Goal: Information Seeking & Learning: Learn about a topic

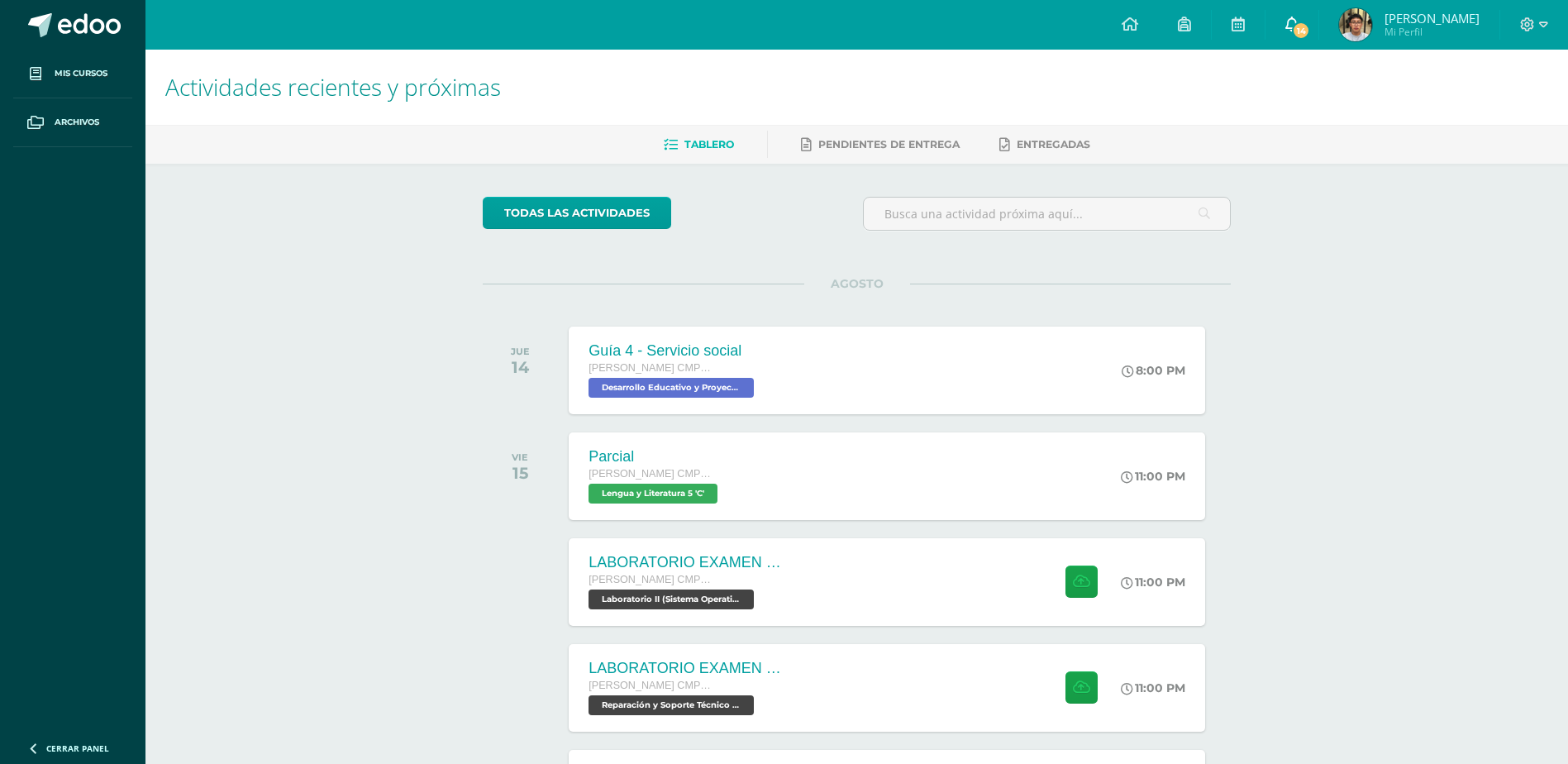
click at [1299, 21] on icon at bounding box center [1292, 23] width 14 height 15
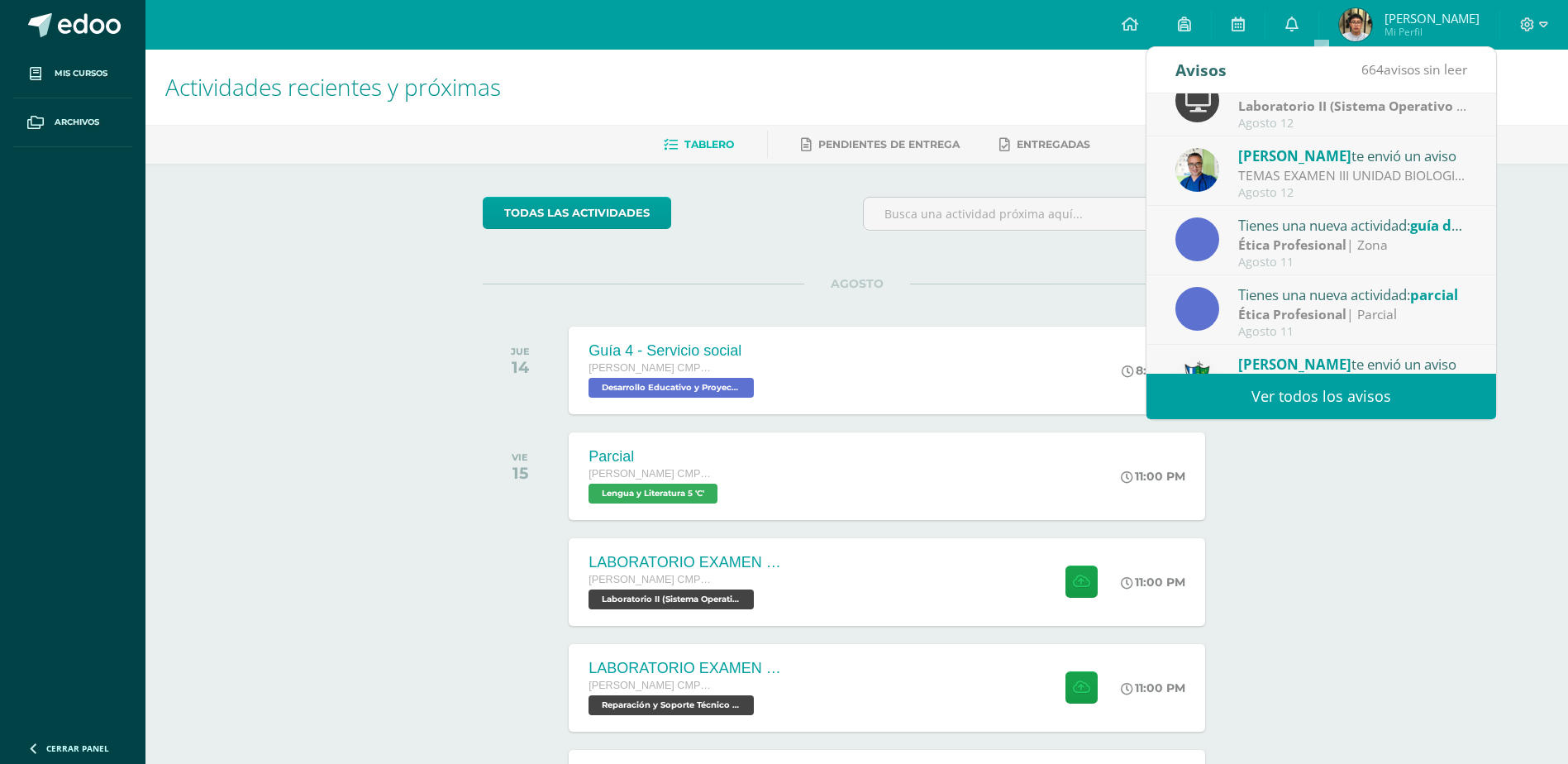
scroll to position [248, 0]
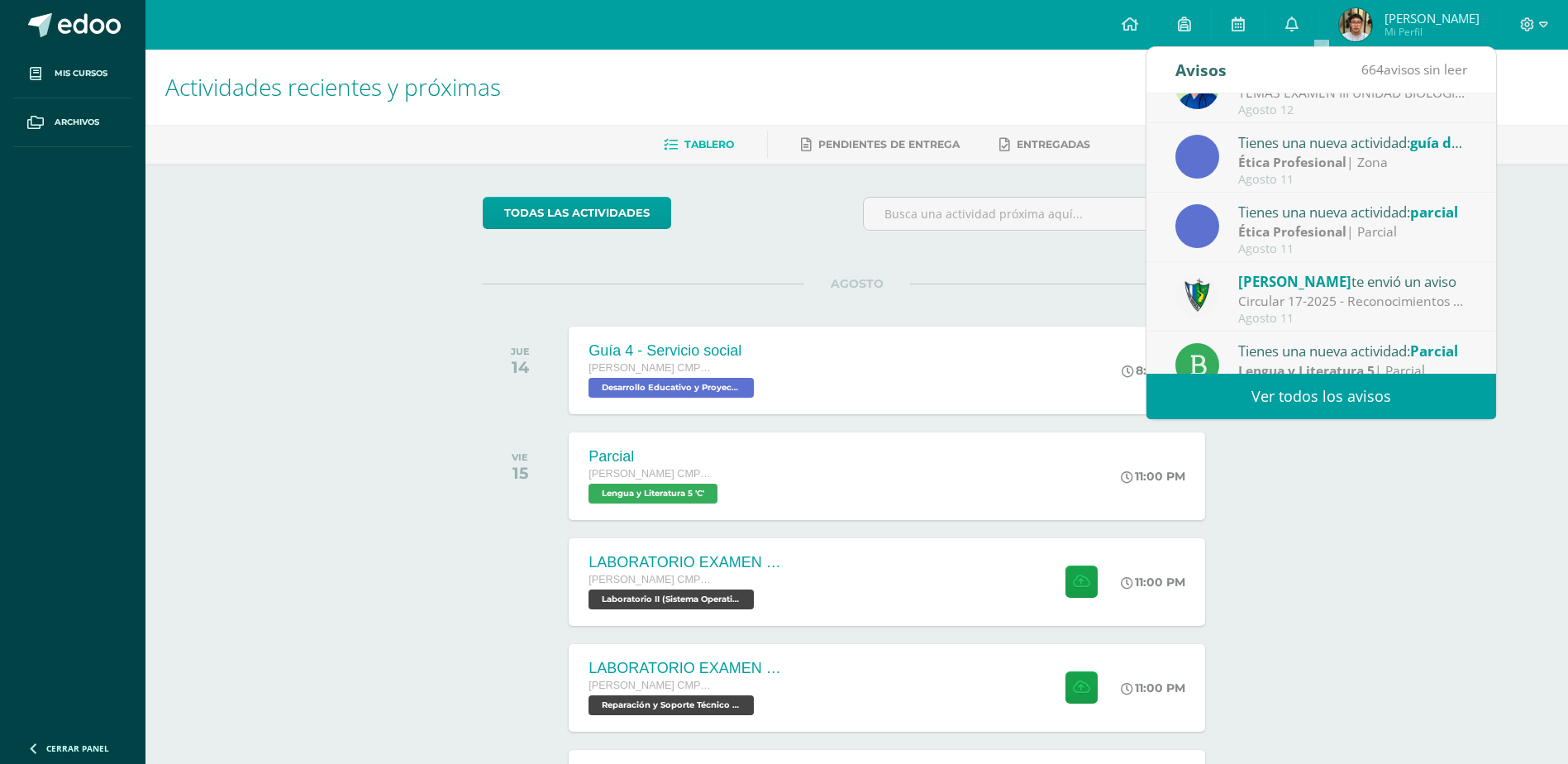
click at [1373, 150] on div "Tienes una nueva actividad: guía de aprendizaje 4" at bounding box center [1352, 142] width 230 height 21
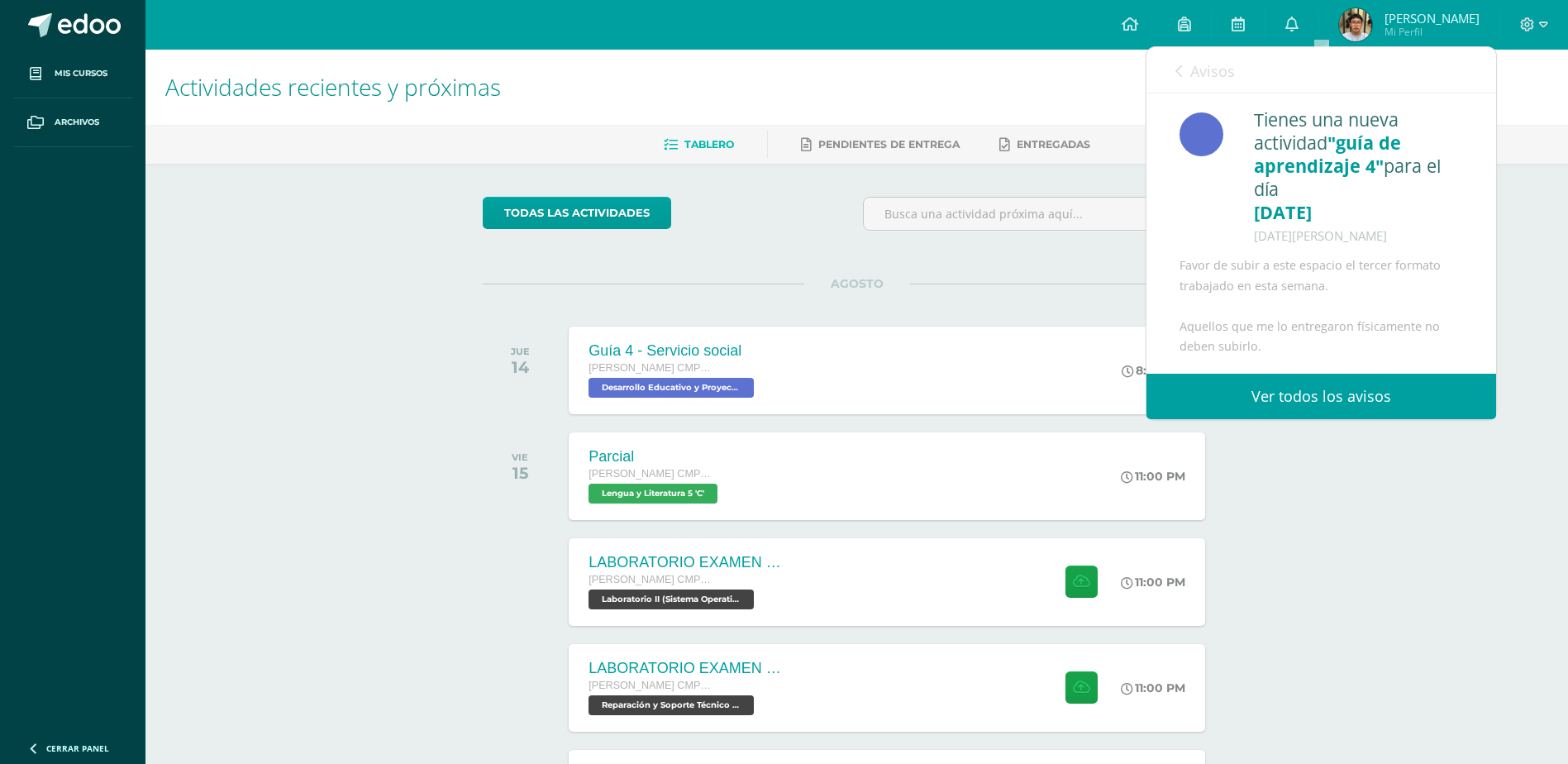
scroll to position [83, 0]
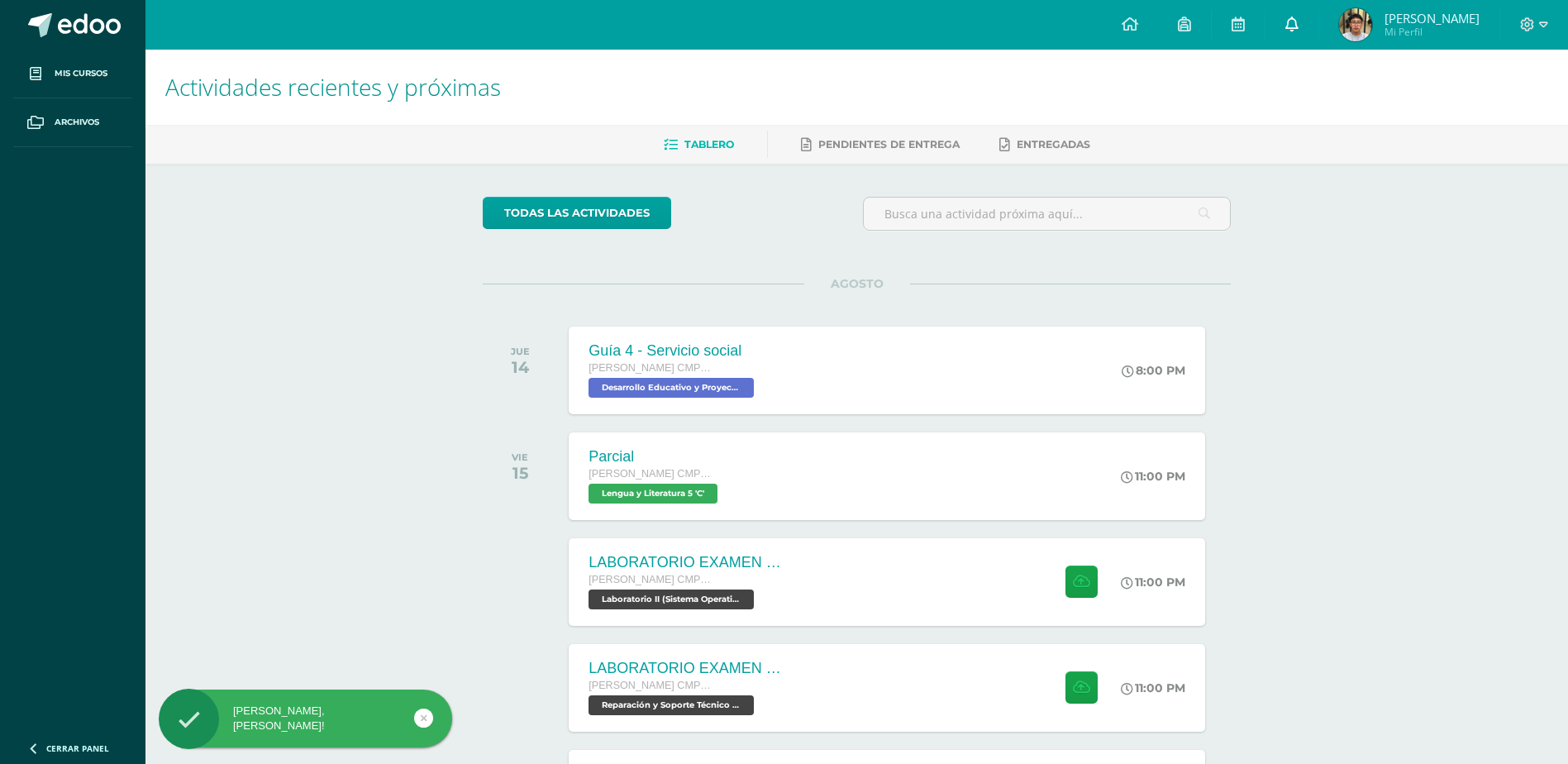
click at [1318, 20] on link at bounding box center [1292, 24] width 52 height 50
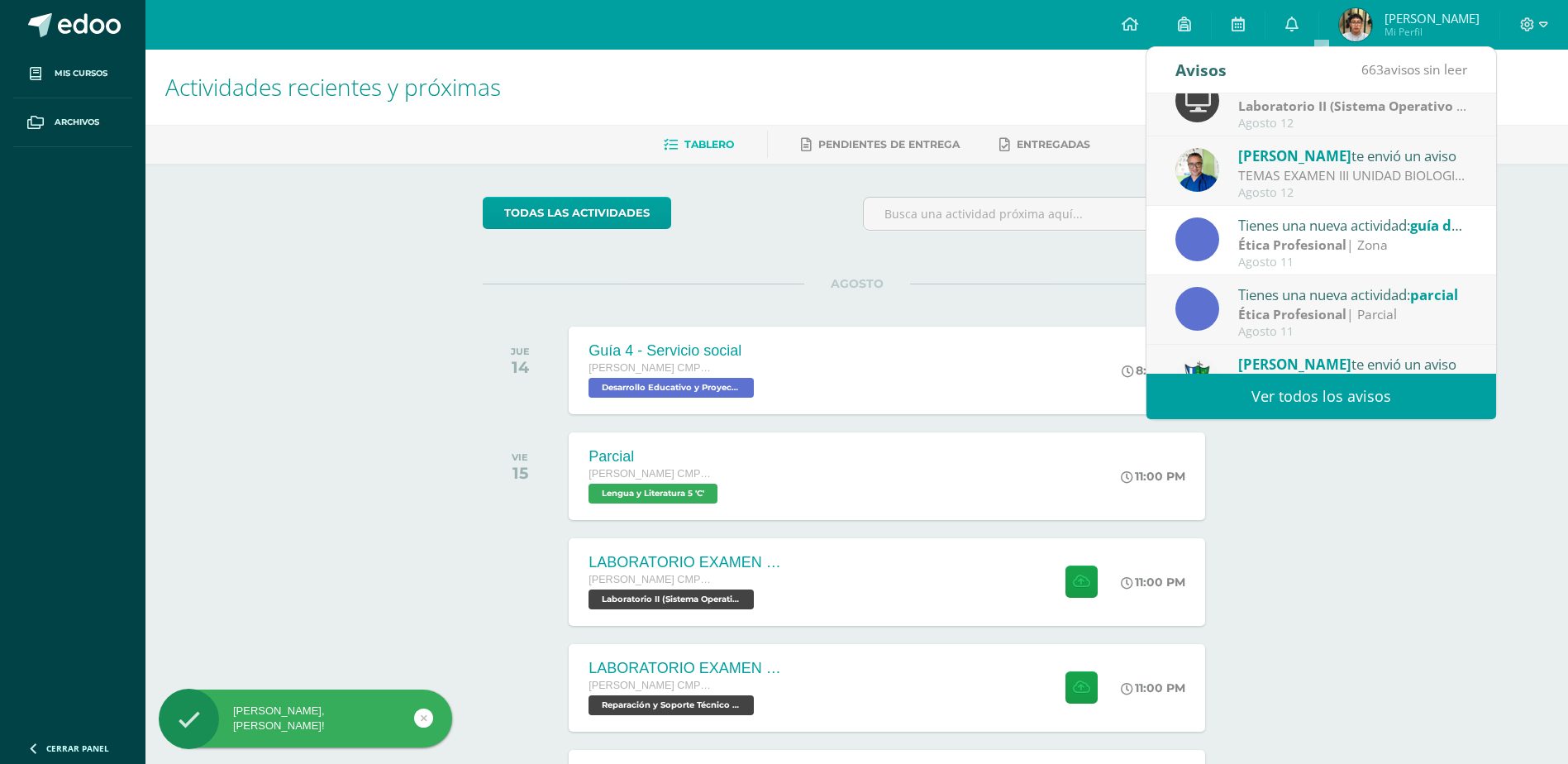
scroll to position [248, 0]
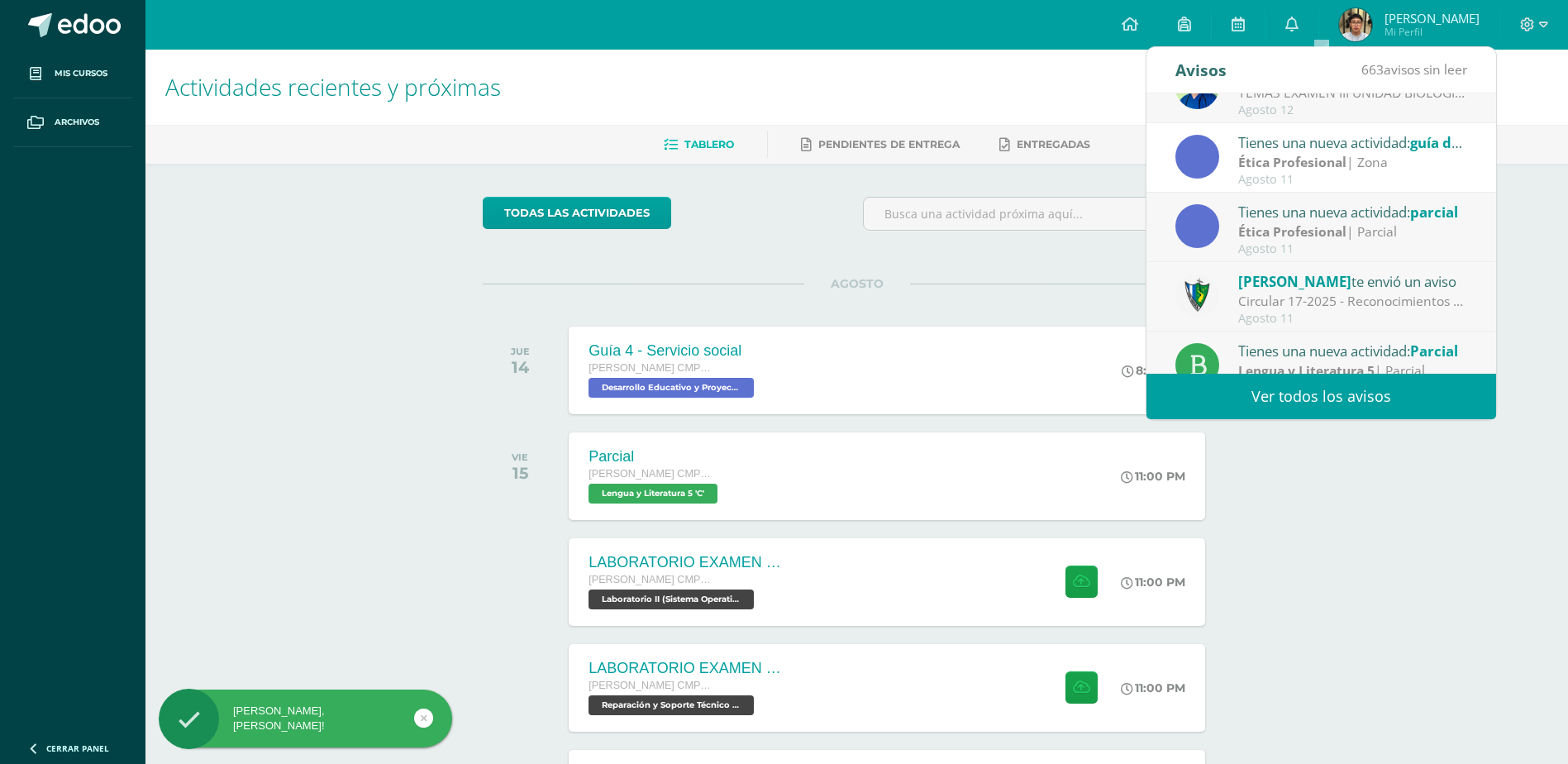
click at [1345, 152] on div "Tienes una nueva actividad: guía de aprendizaje 4" at bounding box center [1352, 142] width 230 height 21
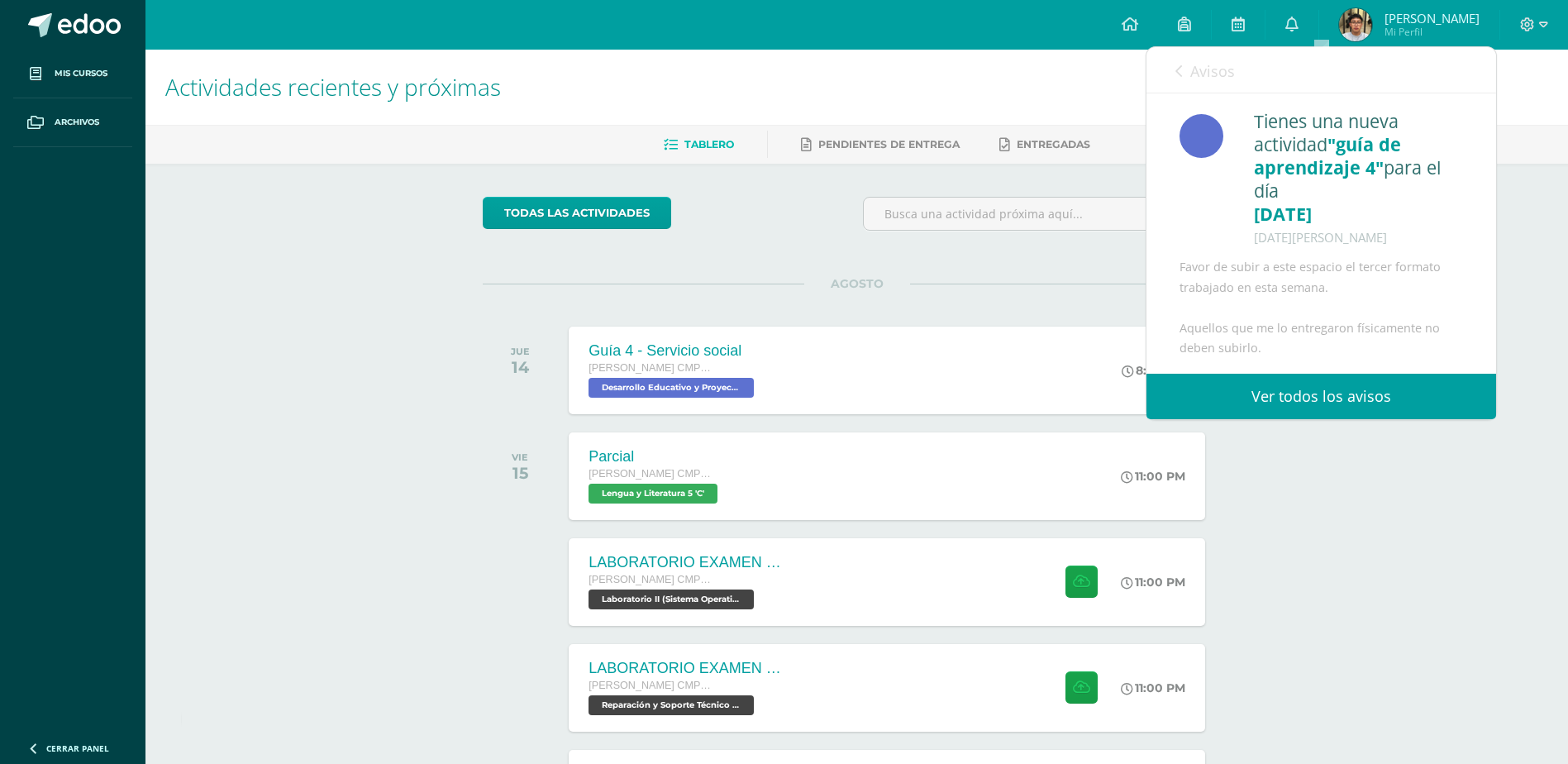
scroll to position [21, 0]
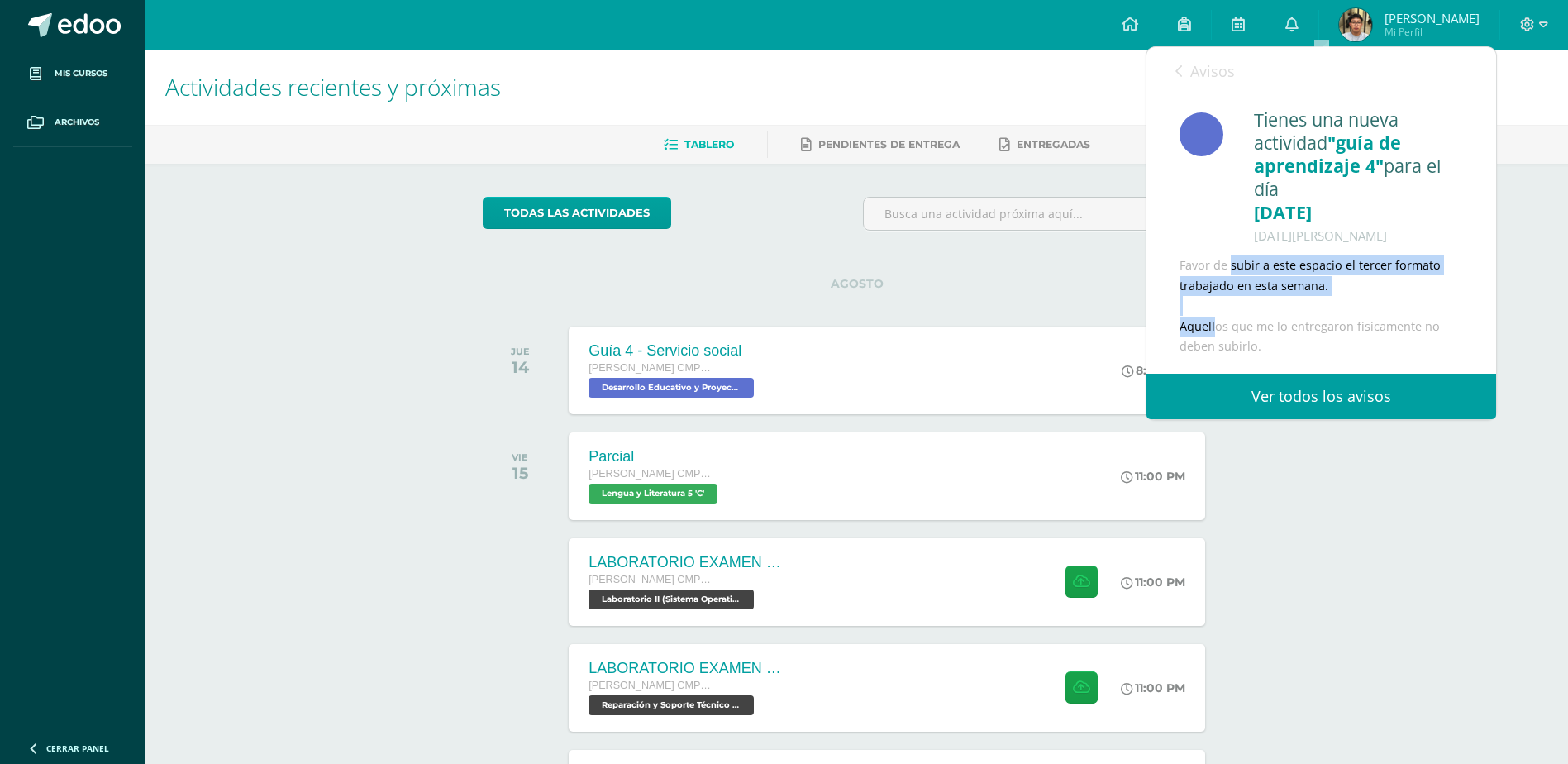
drag, startPoint x: 1177, startPoint y: 266, endPoint x: 1371, endPoint y: 291, distance: 195.6
click at [1371, 291] on div "Tienes una nueva actividad "guía de aprendizaje 4" para el día 22-08-2025 11 de…" at bounding box center [1321, 233] width 350 height 282
drag, startPoint x: 1371, startPoint y: 291, endPoint x: 1359, endPoint y: 289, distance: 12.2
click at [1359, 289] on div "Favor de subir a este espacio el tercer formato trabajado en esta semana. Aquel…" at bounding box center [1321, 306] width 284 height 101
drag, startPoint x: 1353, startPoint y: 289, endPoint x: 1175, endPoint y: 269, distance: 179.1
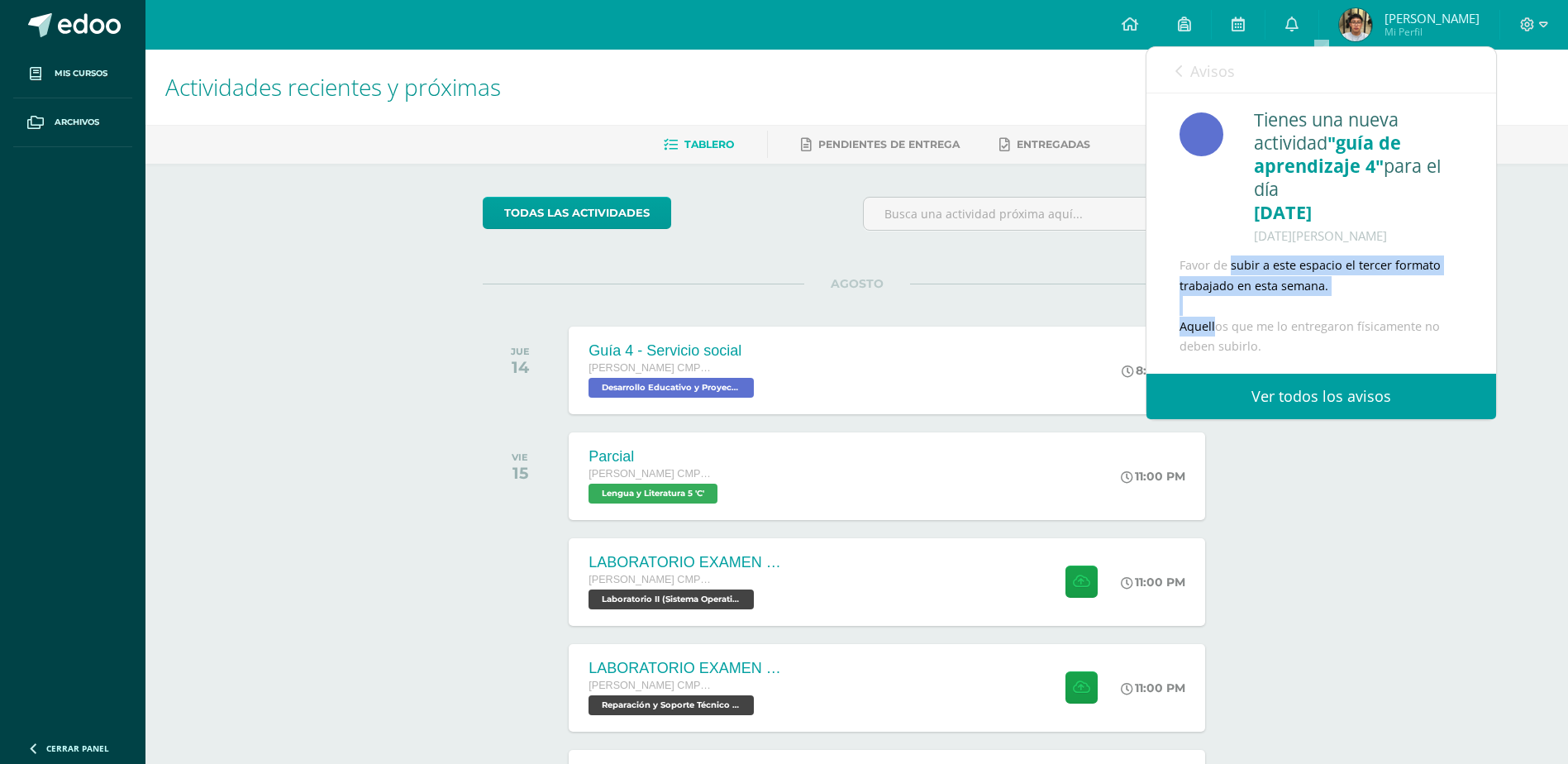
click at [1175, 269] on div "Tienes una nueva actividad "guía de aprendizaje 4" para el día 22-08-2025 11 de…" at bounding box center [1321, 233] width 350 height 282
drag, startPoint x: 1175, startPoint y: 269, endPoint x: 1304, endPoint y: 297, distance: 132.0
click at [1304, 297] on div "Favor de subir a este espacio el tercer formato trabajado en esta semana. Aquel…" at bounding box center [1321, 306] width 284 height 101
click at [1284, 394] on link "Ver todos los avisos" at bounding box center [1321, 396] width 350 height 46
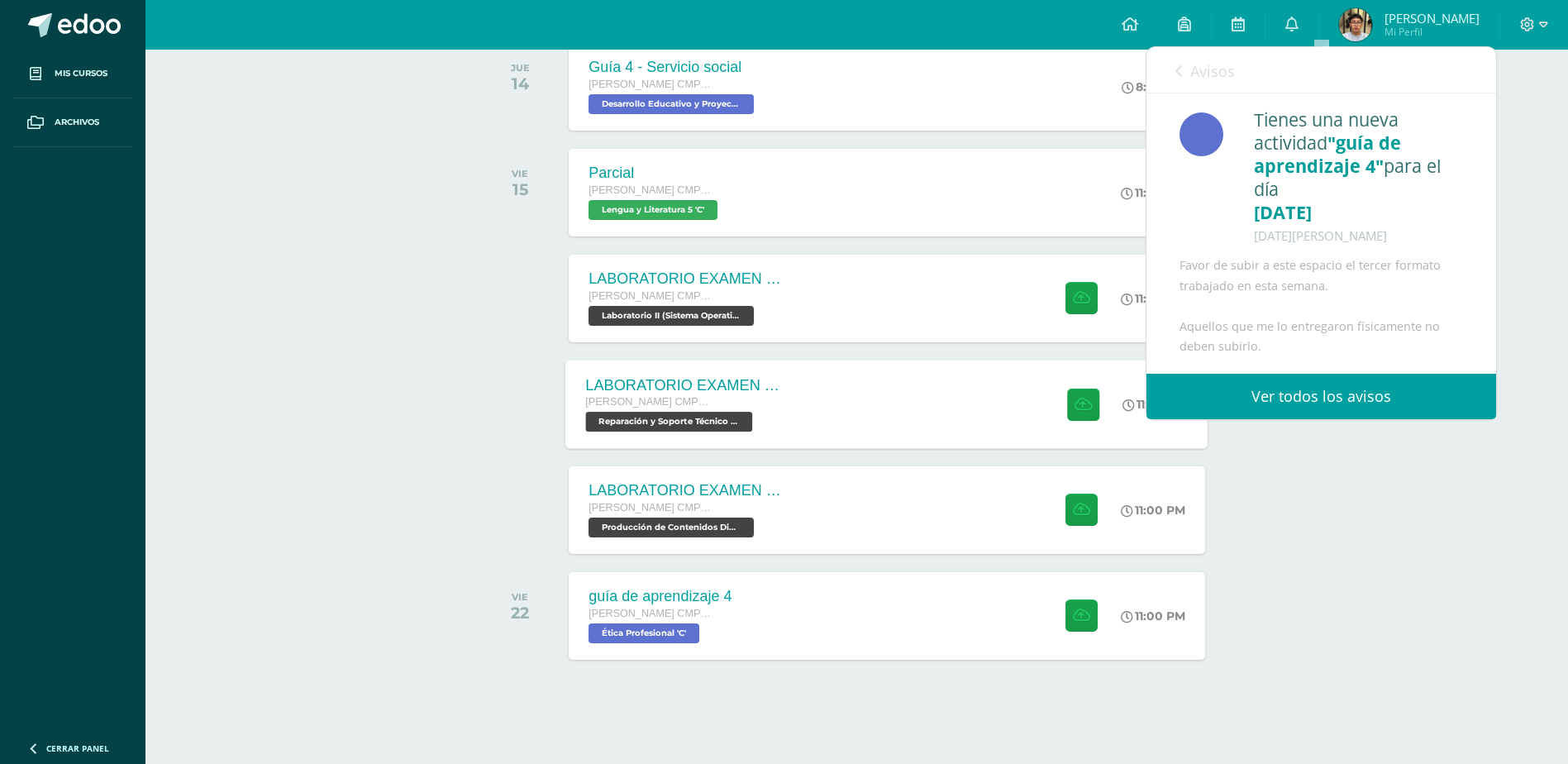
scroll to position [274, 0]
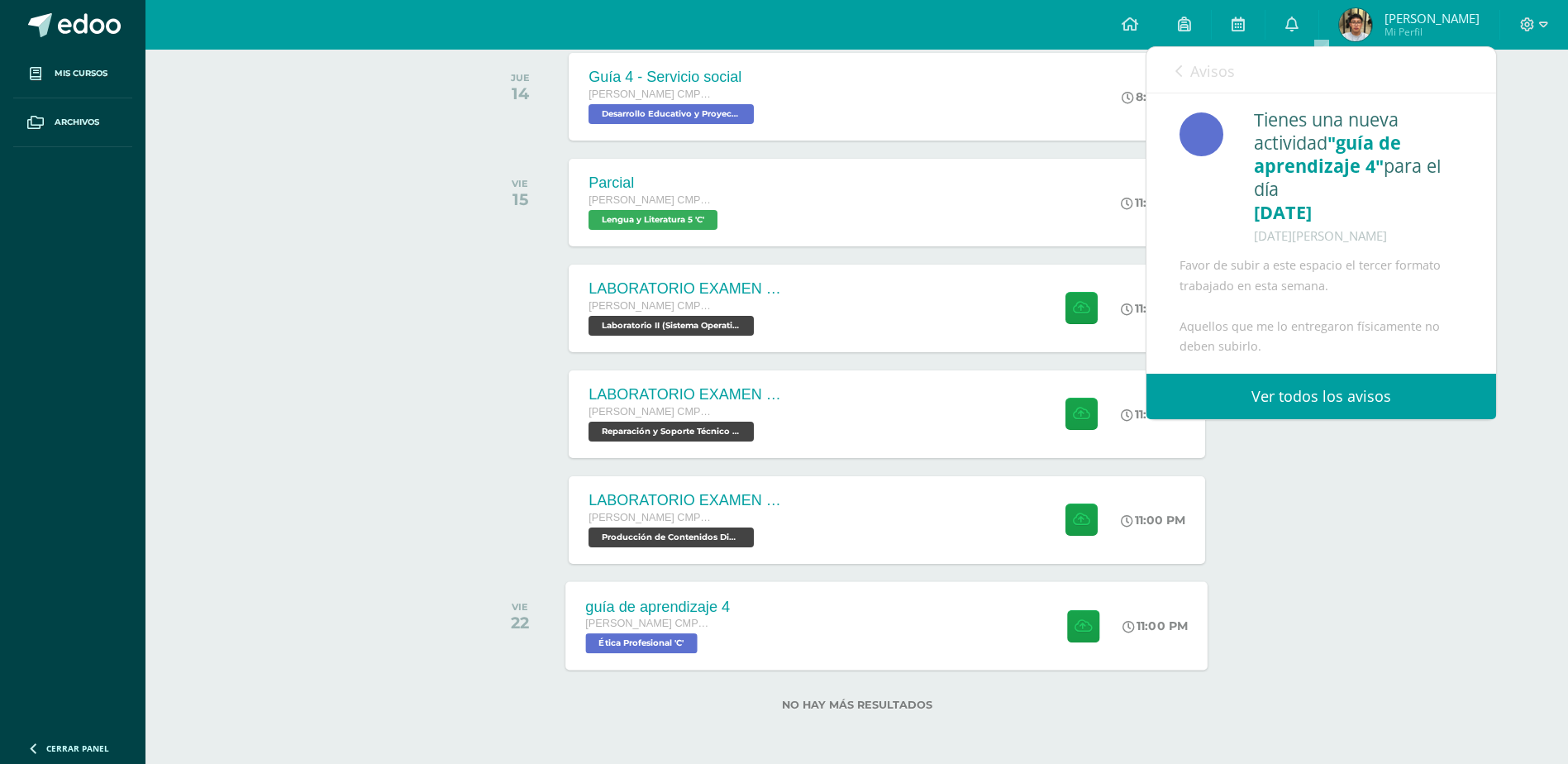
click at [692, 633] on span "Ética Profesional 'C'" at bounding box center [642, 643] width 112 height 19
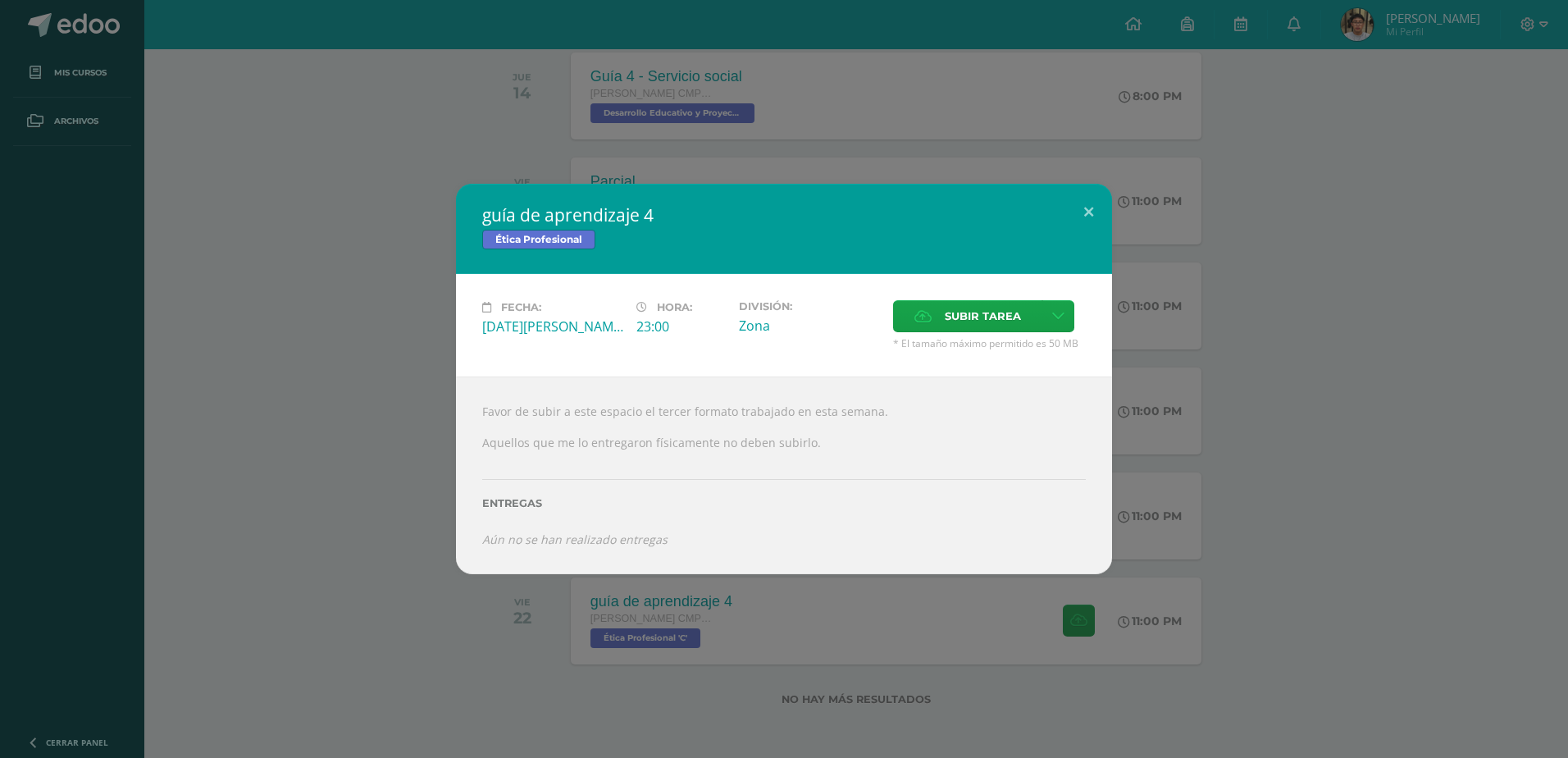
click at [270, 551] on div "guía de aprendizaje 4 Ética Profesional Fecha: Viernes 22 de Agosto Hora: 23:00…" at bounding box center [784, 379] width 1555 height 389
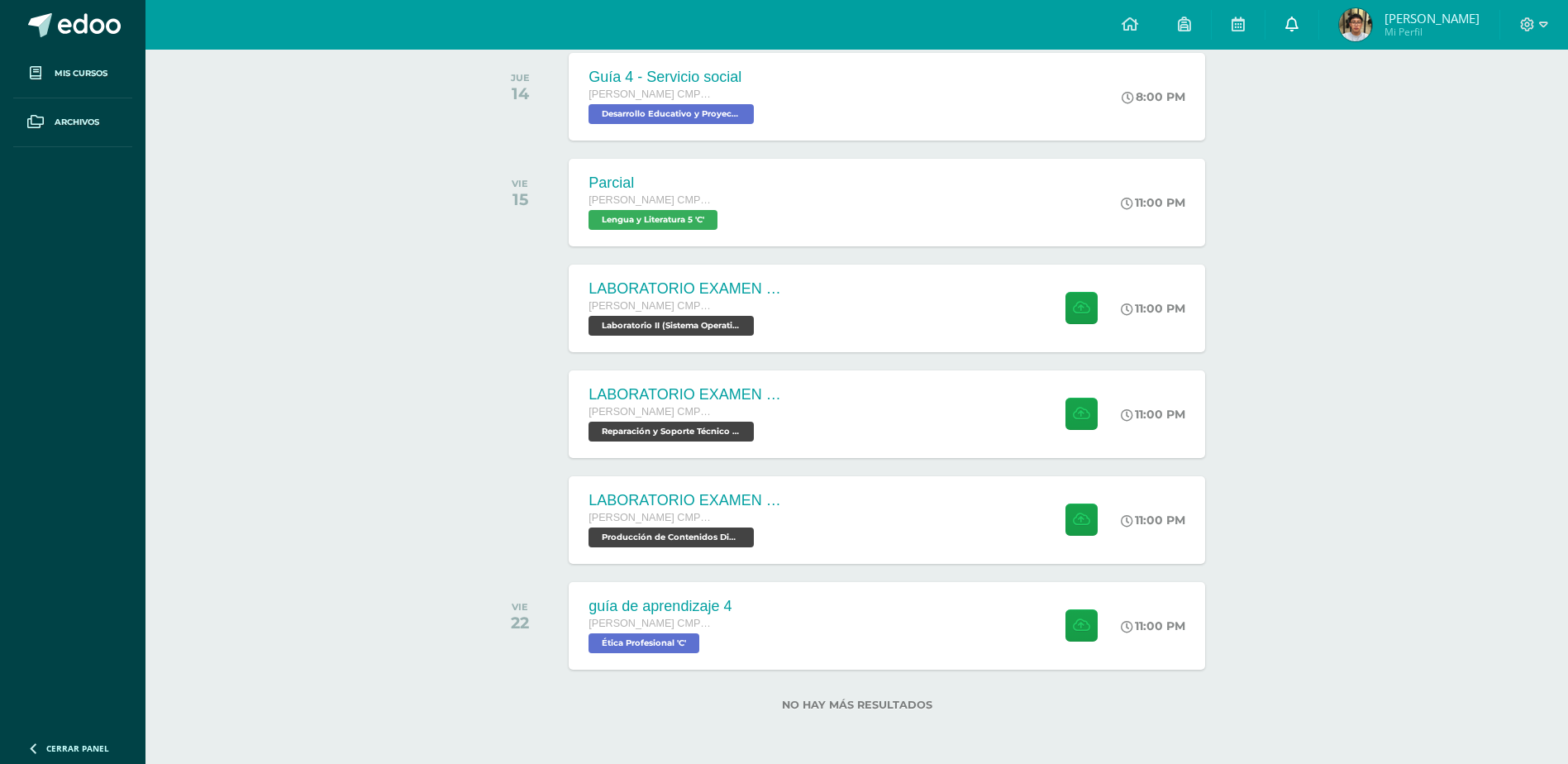
click at [1318, 20] on link at bounding box center [1292, 24] width 52 height 50
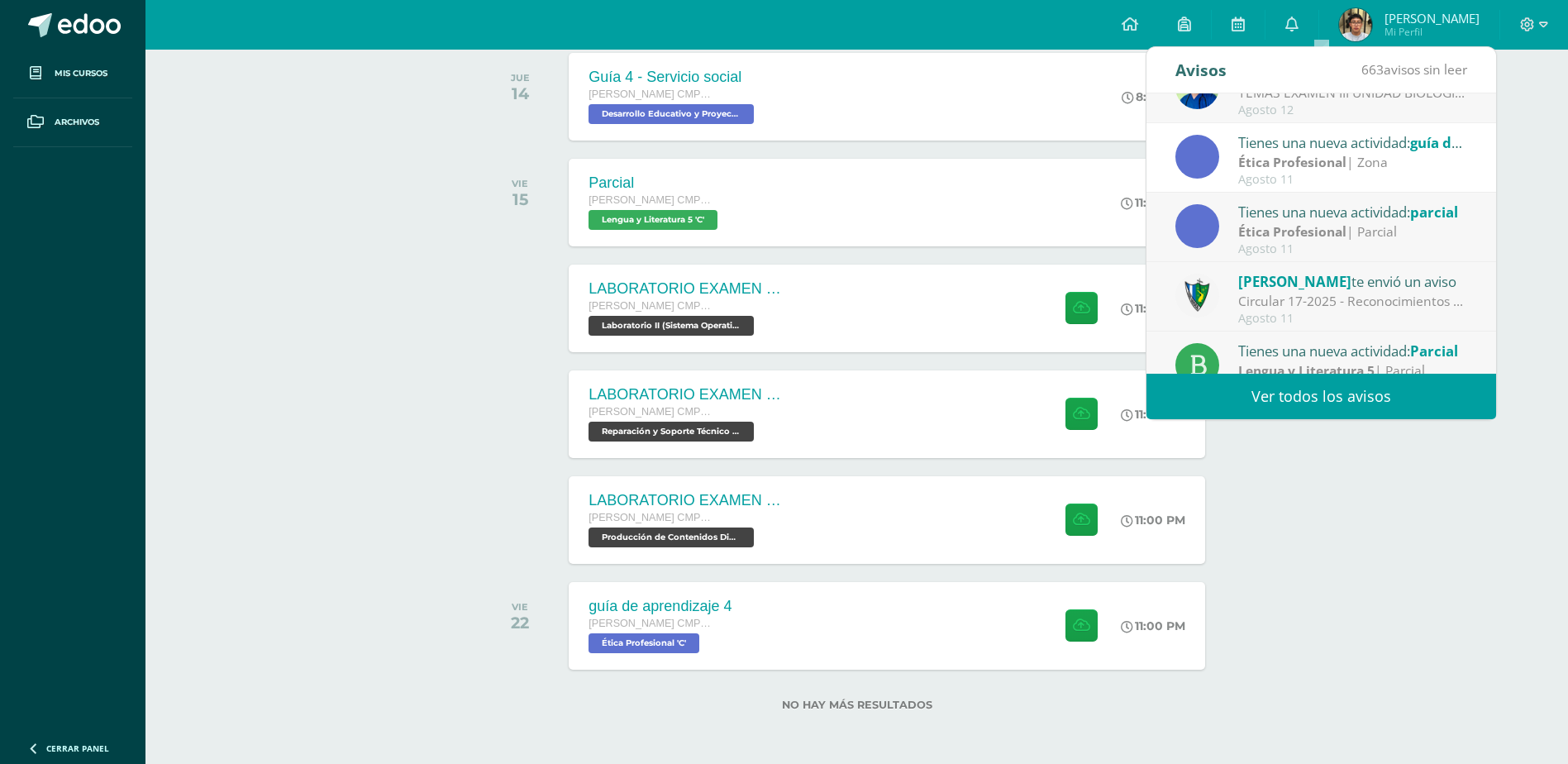
scroll to position [276, 0]
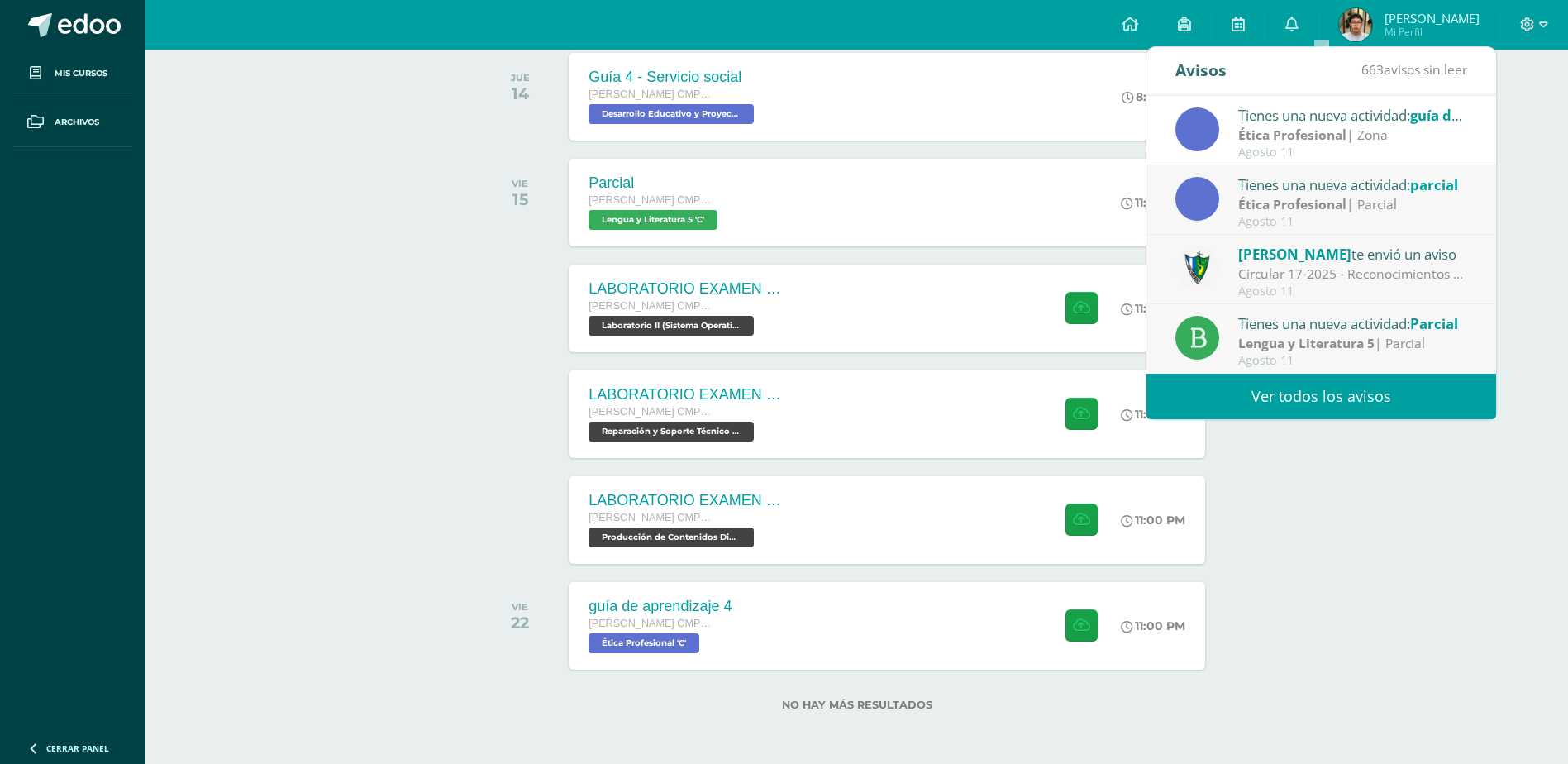
click at [1291, 382] on link "Ver todos los avisos" at bounding box center [1321, 396] width 350 height 46
click at [1299, 381] on link "Ver todos los avisos" at bounding box center [1321, 396] width 350 height 46
click at [1295, 391] on link "Ver todos los avisos" at bounding box center [1321, 396] width 350 height 46
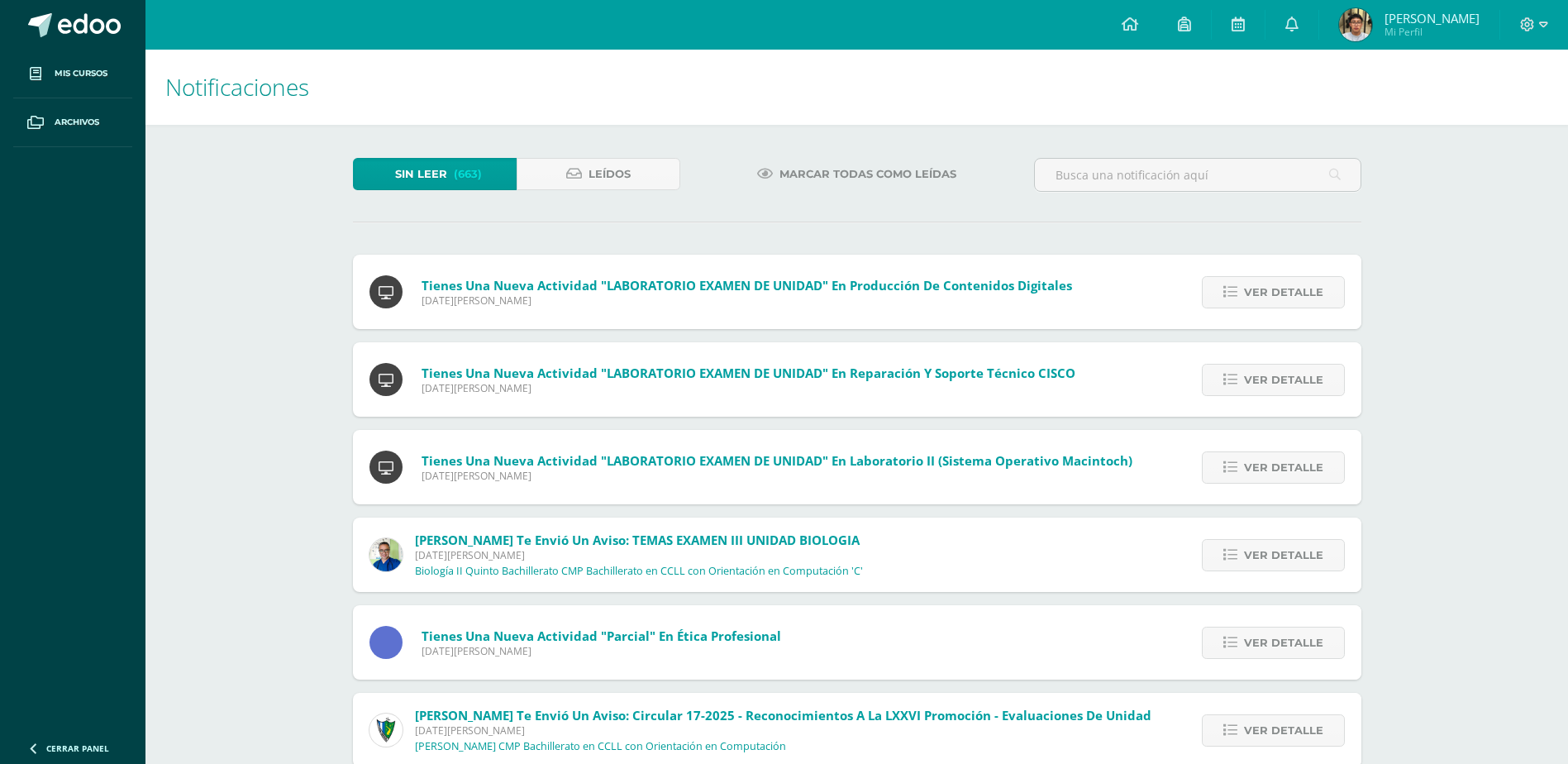
click at [803, 620] on div "Tienes una nueva actividad "parcial" En Ética Profesional Lunes 11 de Agosto de…" at bounding box center [857, 642] width 1009 height 75
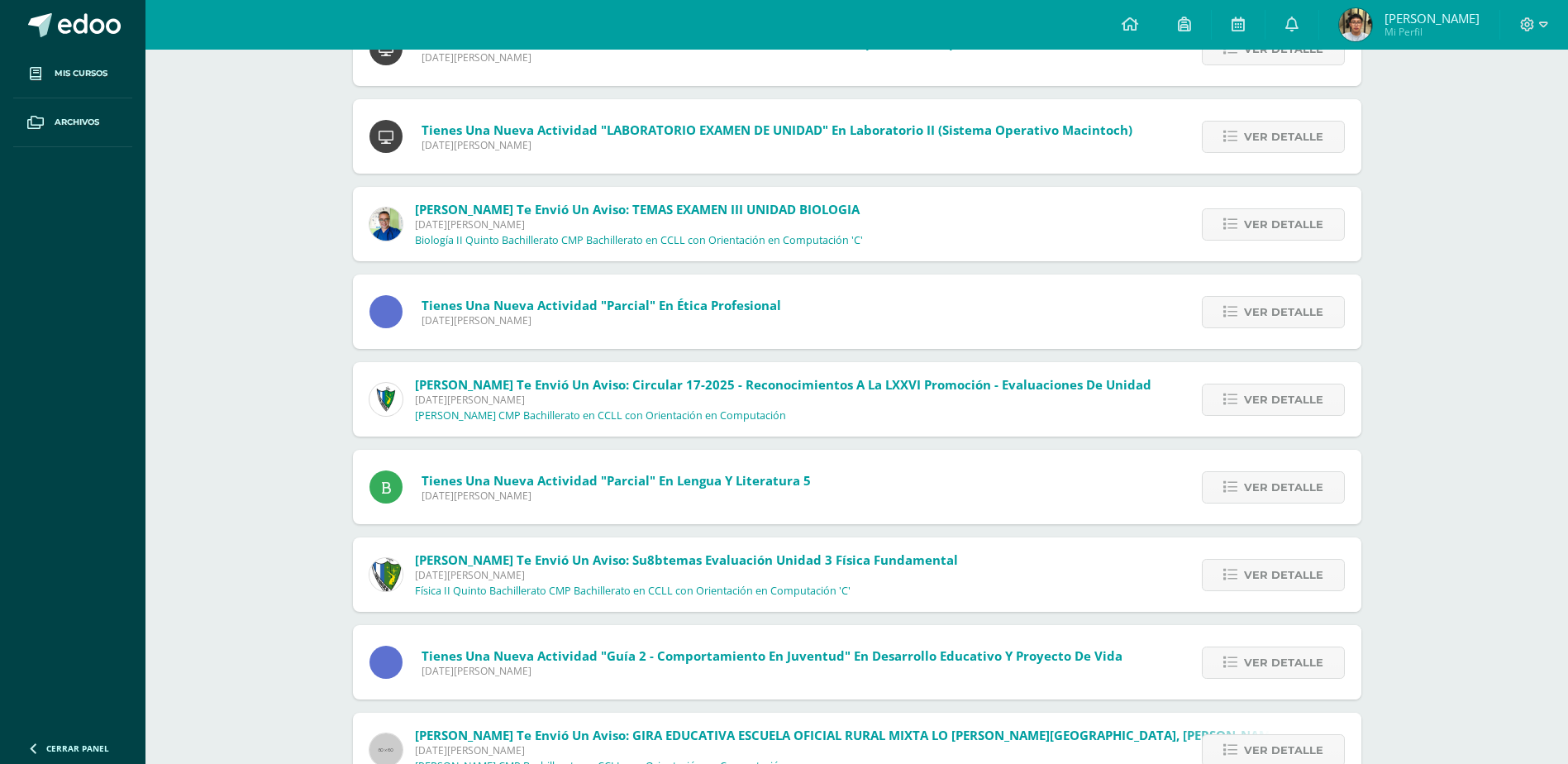
scroll to position [443, 0]
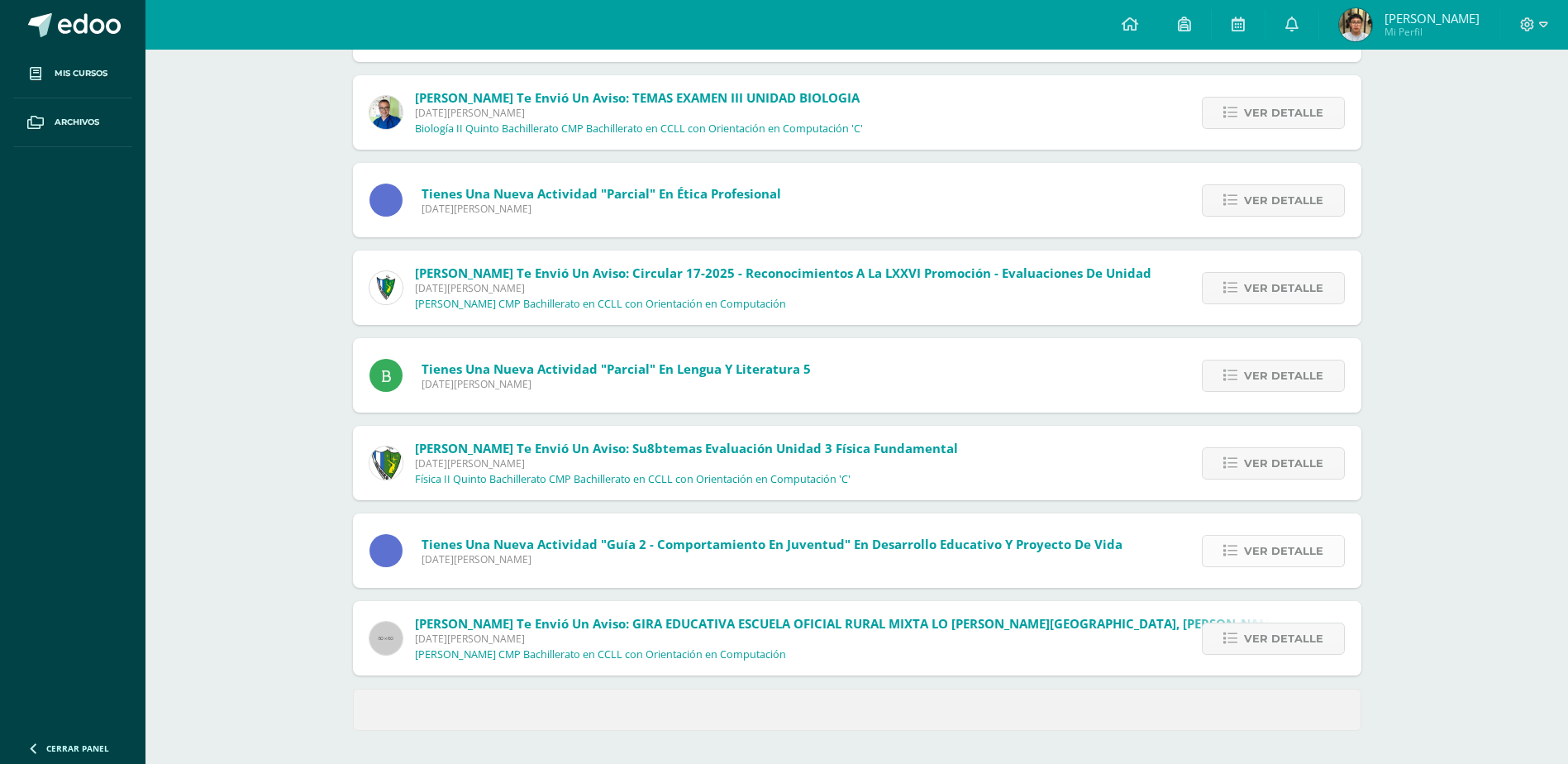
click at [1266, 551] on span "Ver detalle" at bounding box center [1284, 551] width 80 height 31
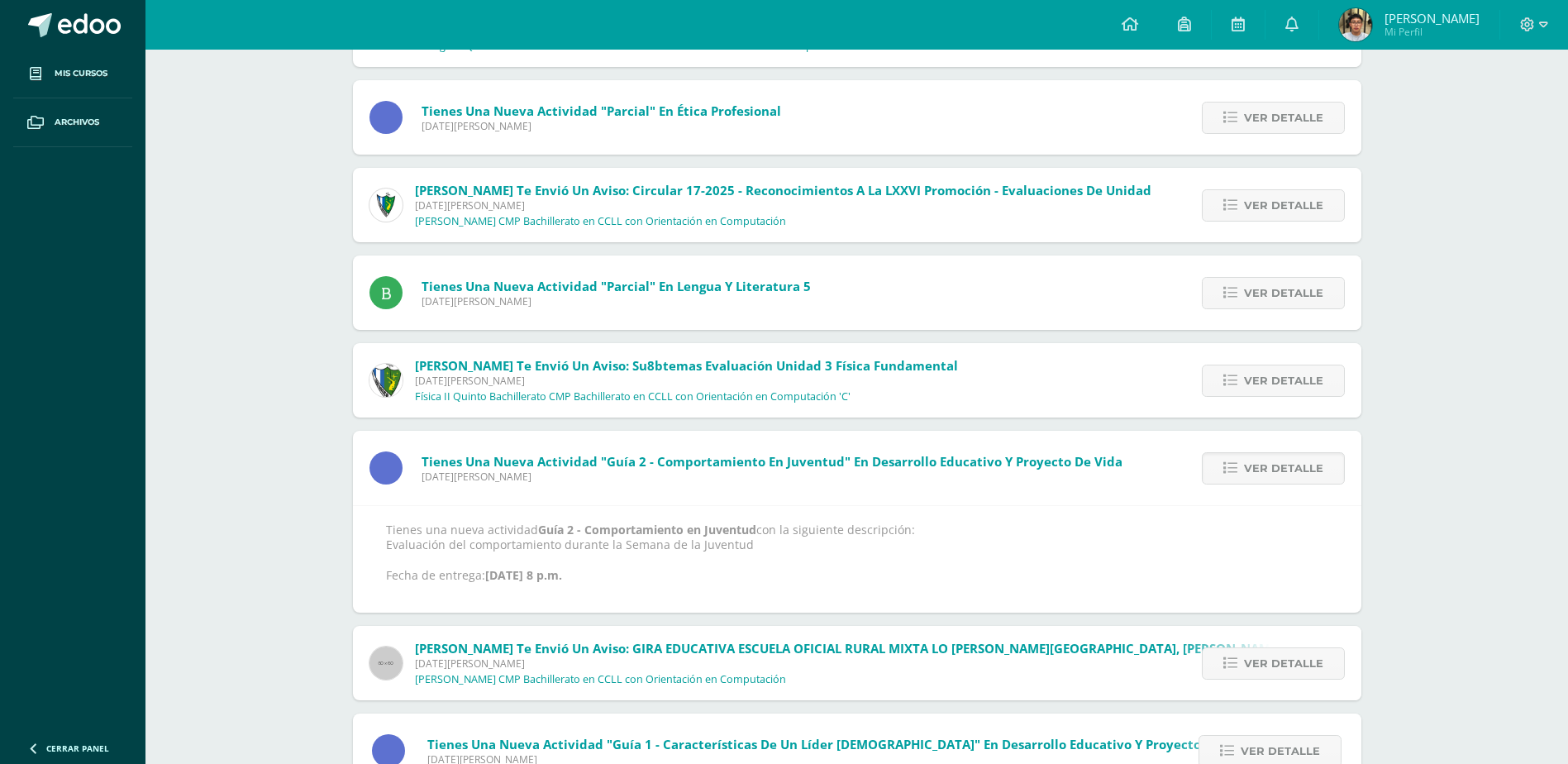
scroll to position [690, 0]
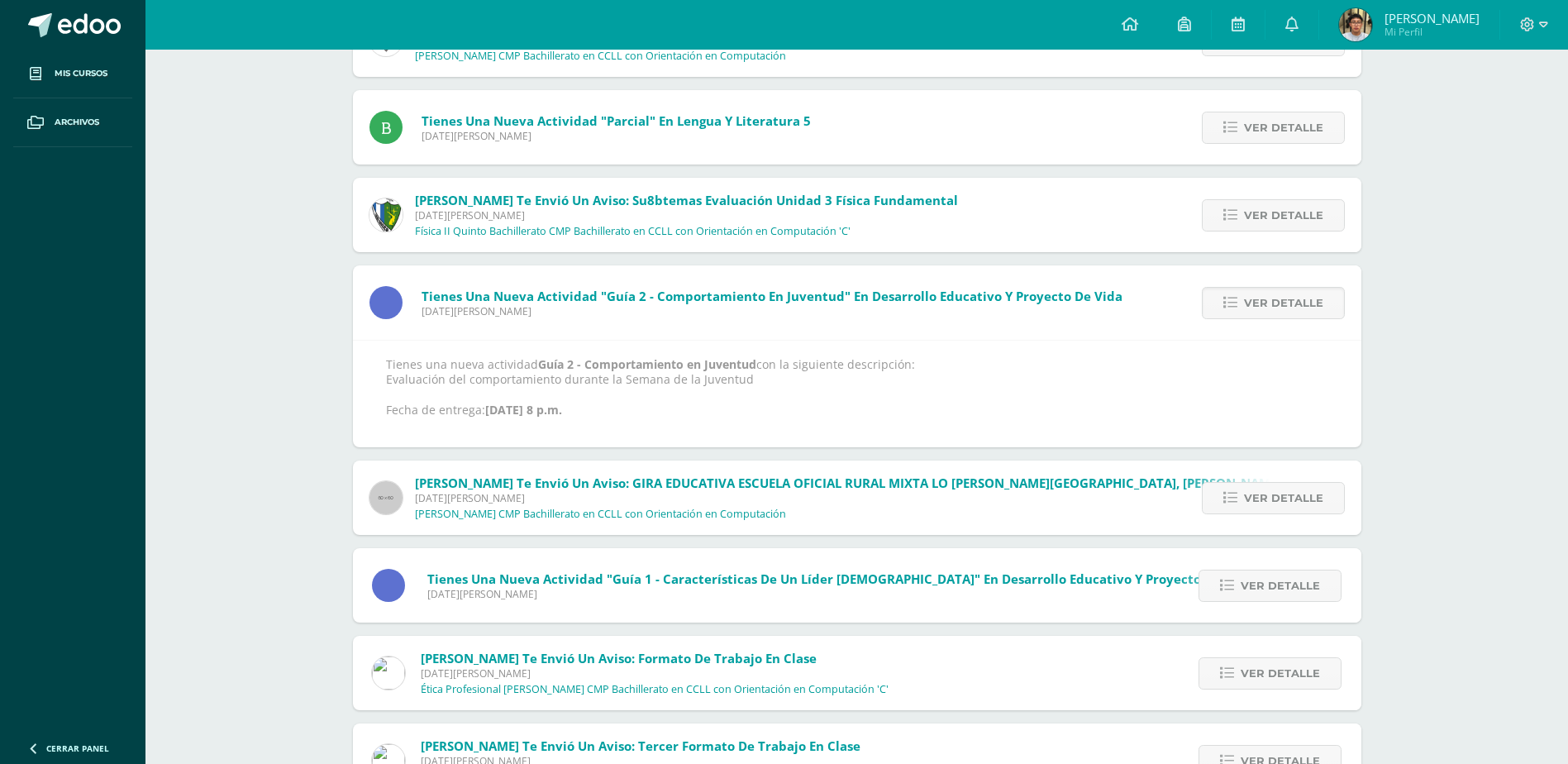
drag, startPoint x: 289, startPoint y: 158, endPoint x: 289, endPoint y: 148, distance: 10.0
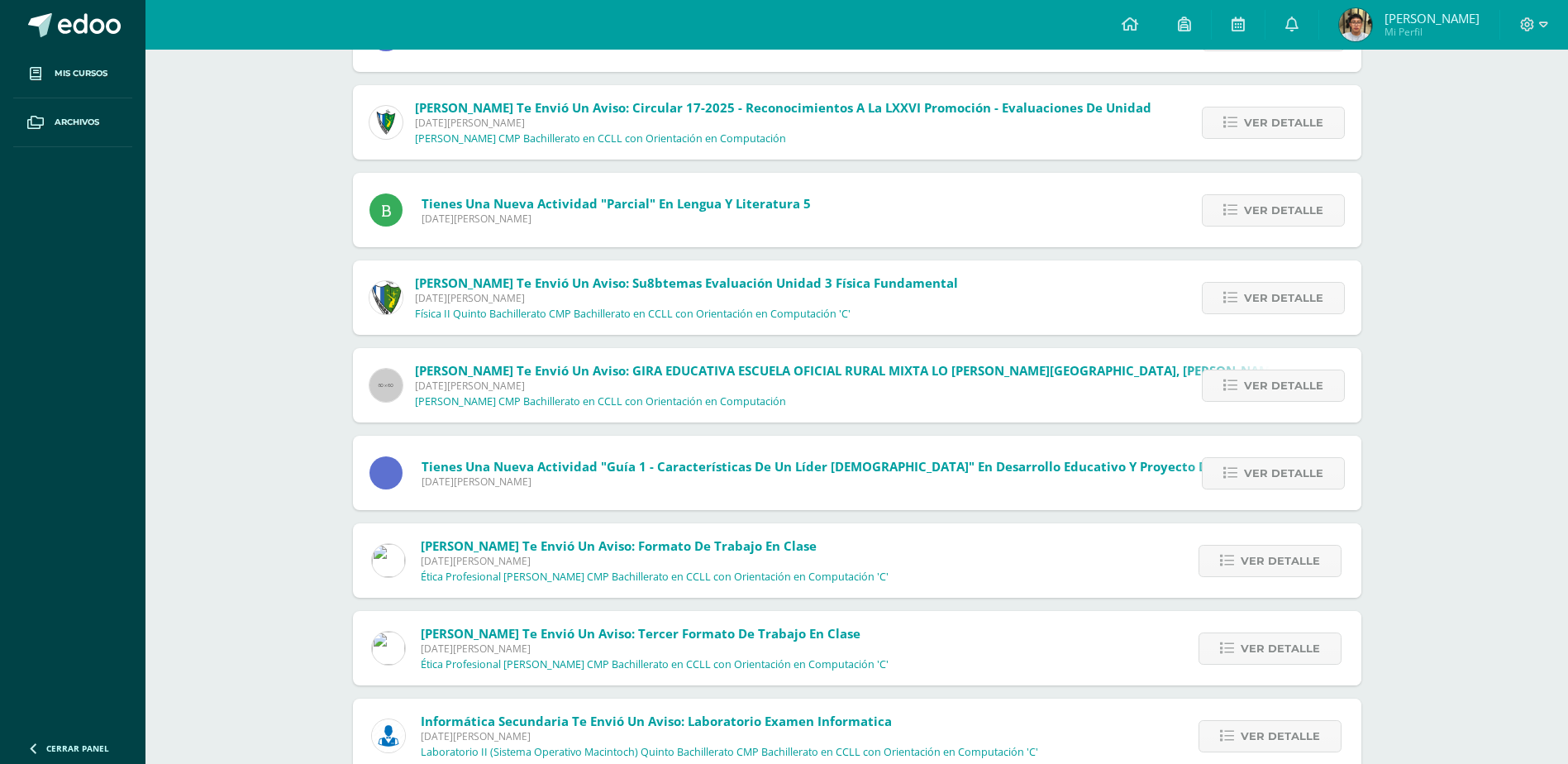
scroll to position [690, 0]
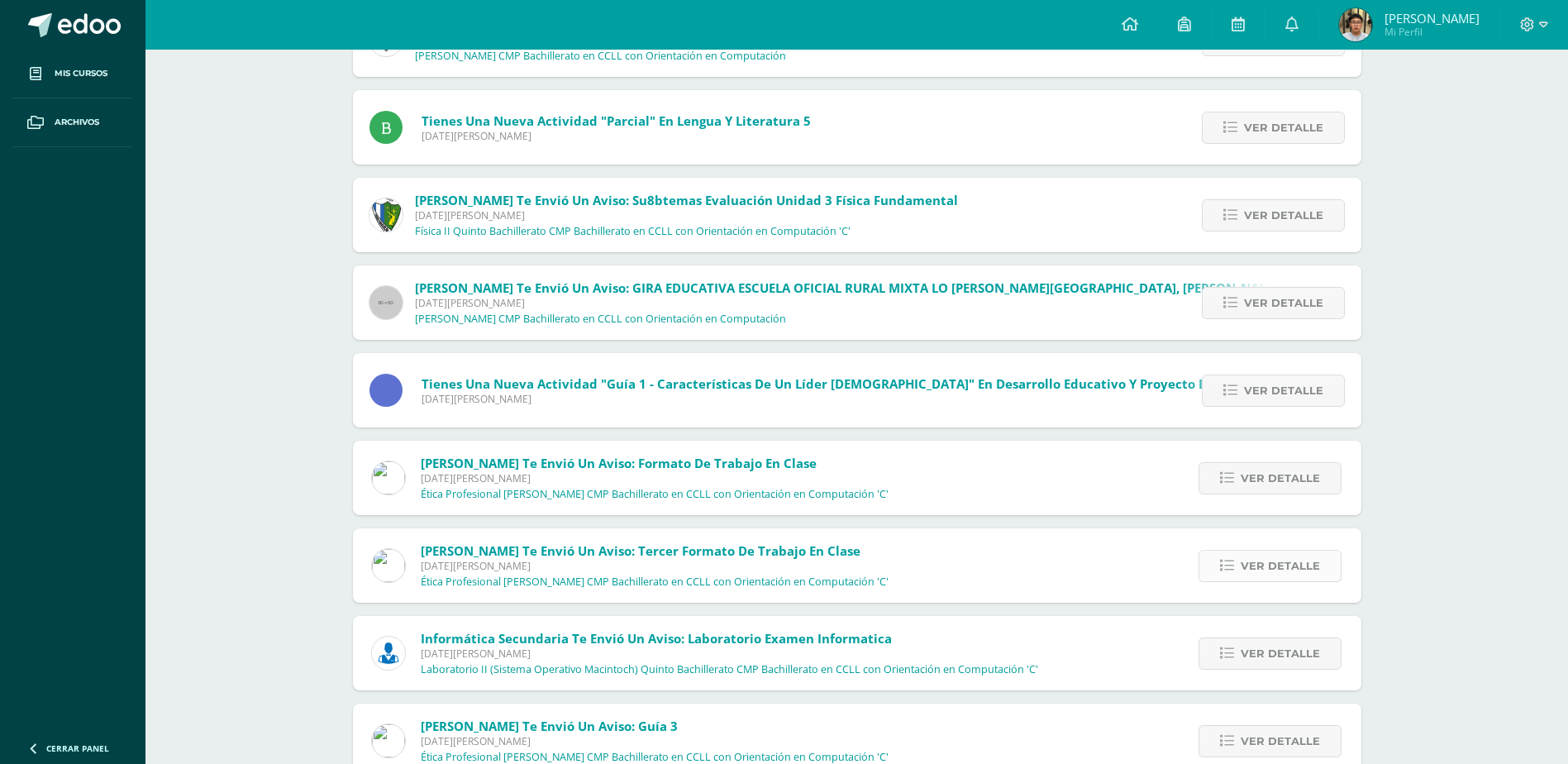
click at [1305, 569] on span "Ver detalle" at bounding box center [1281, 566] width 80 height 31
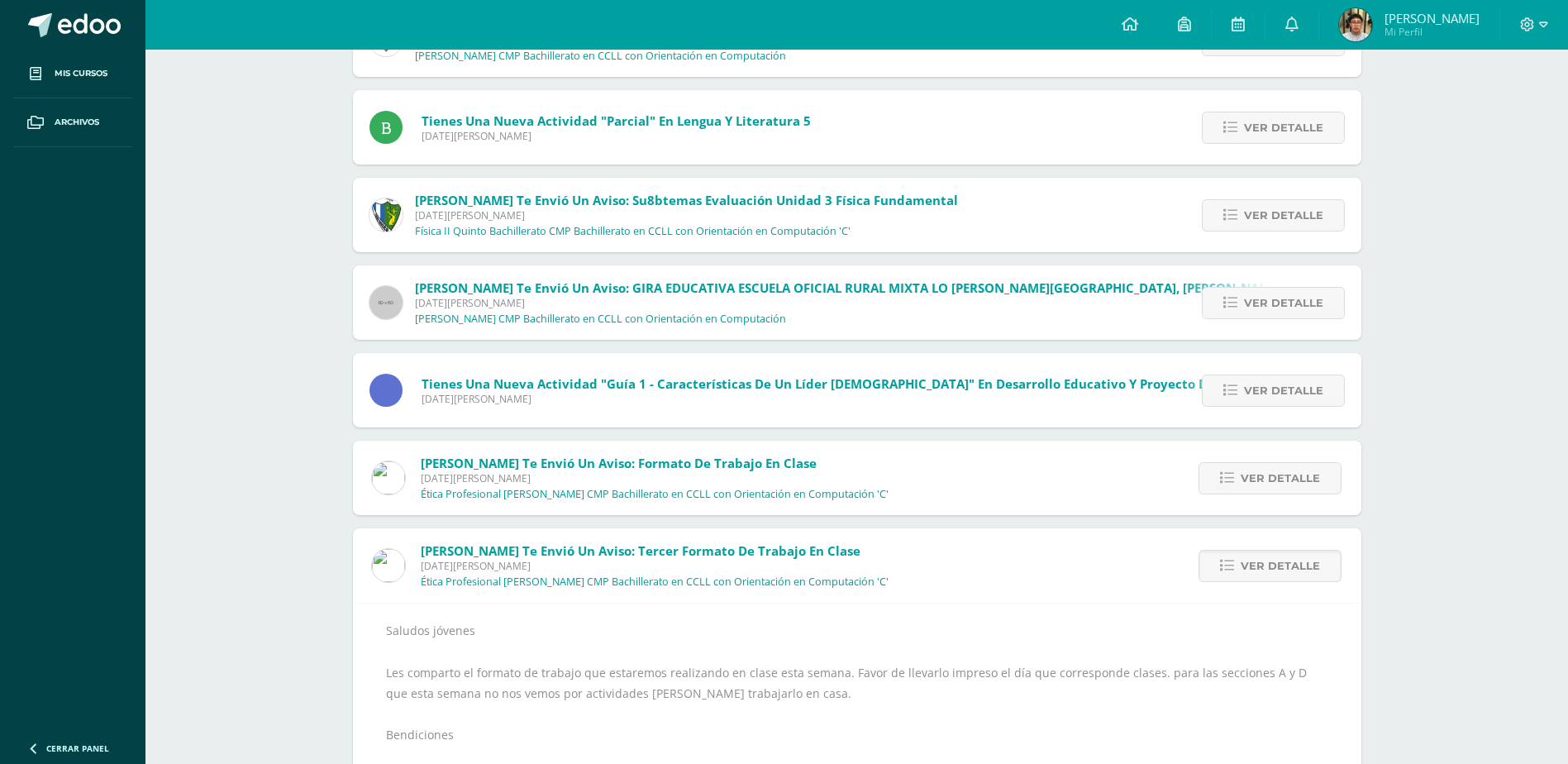
scroll to position [773, 0]
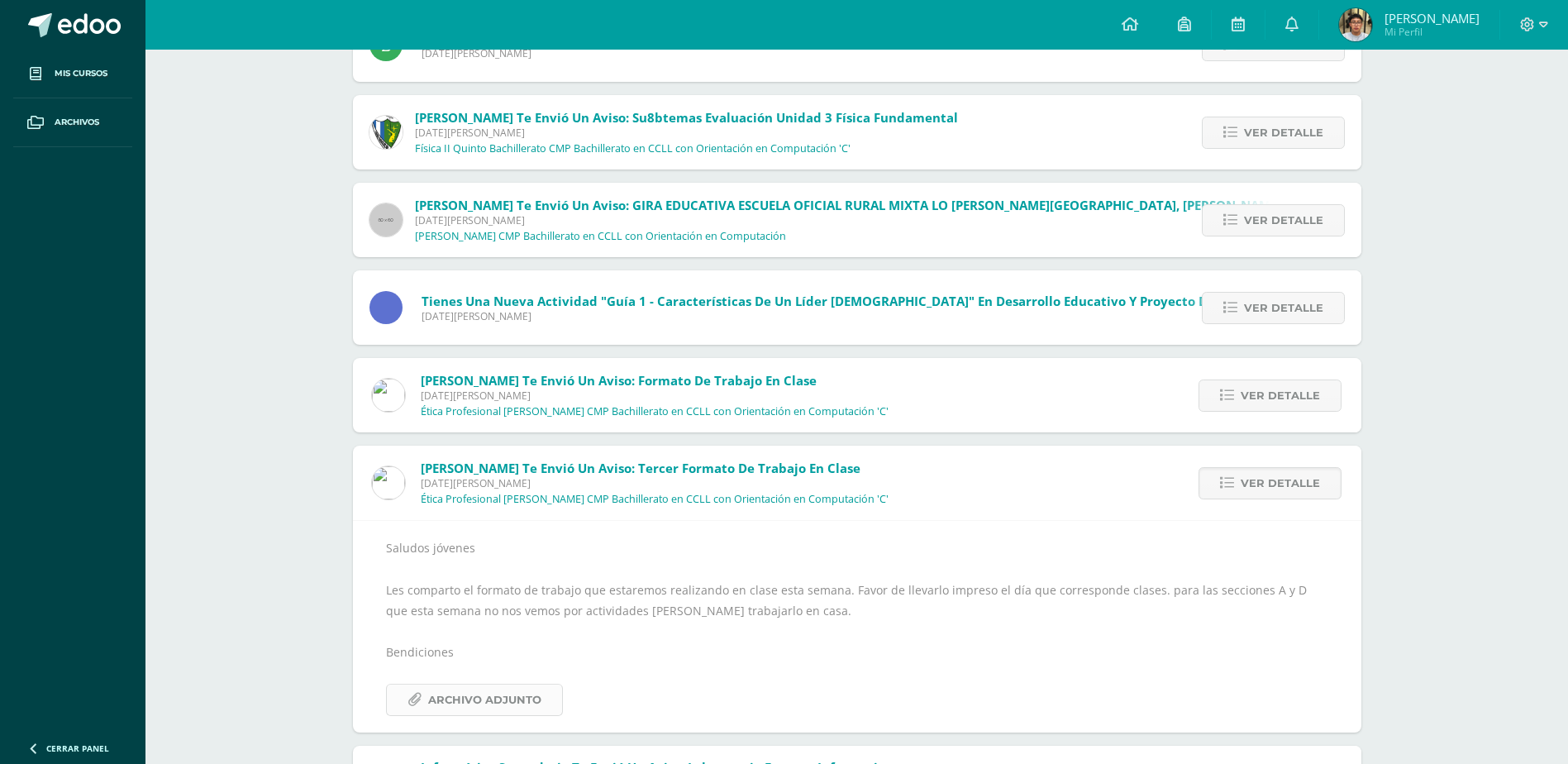
click at [471, 704] on span "Archivo Adjunto" at bounding box center [484, 700] width 114 height 31
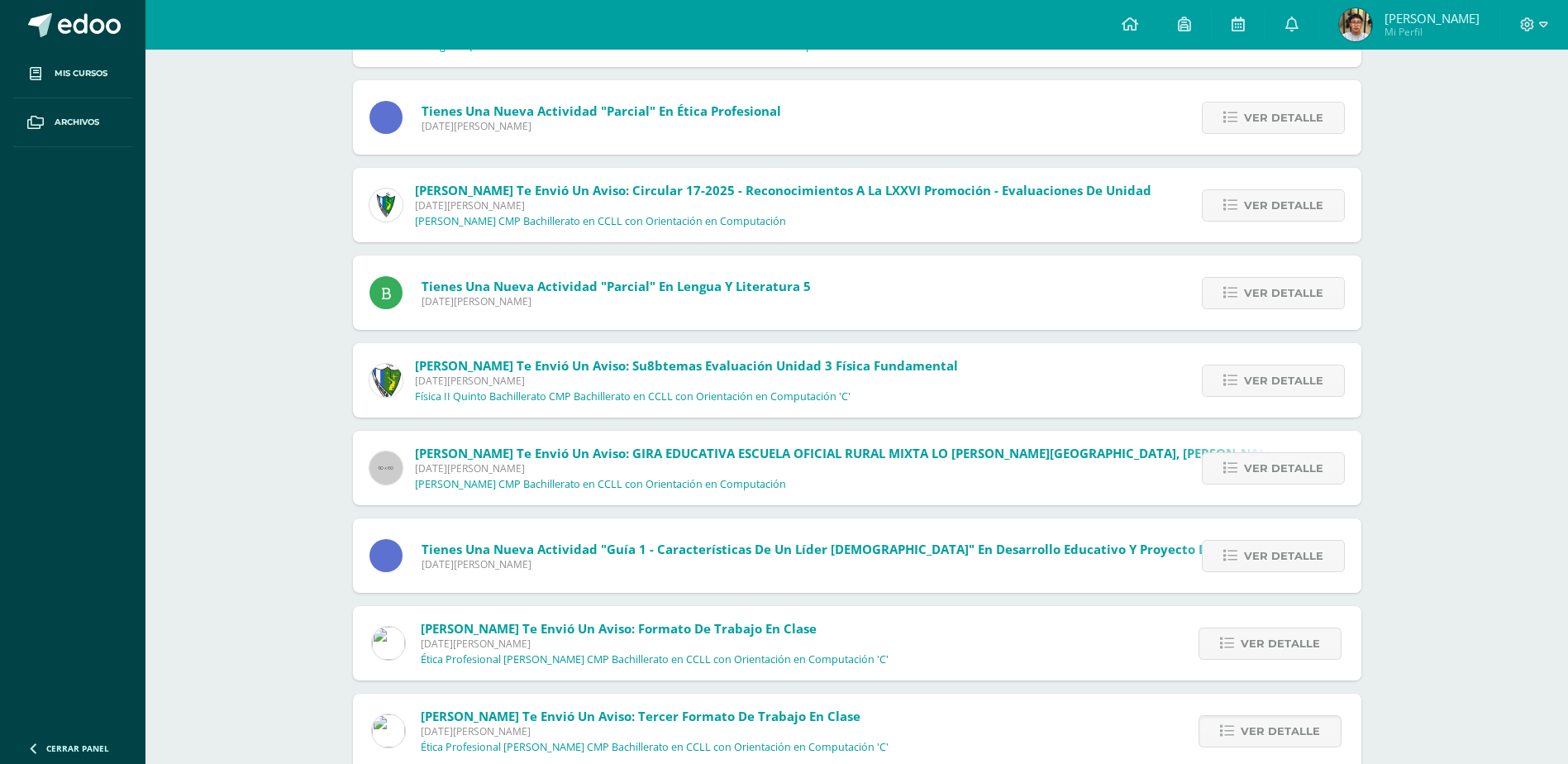
scroll to position [359, 0]
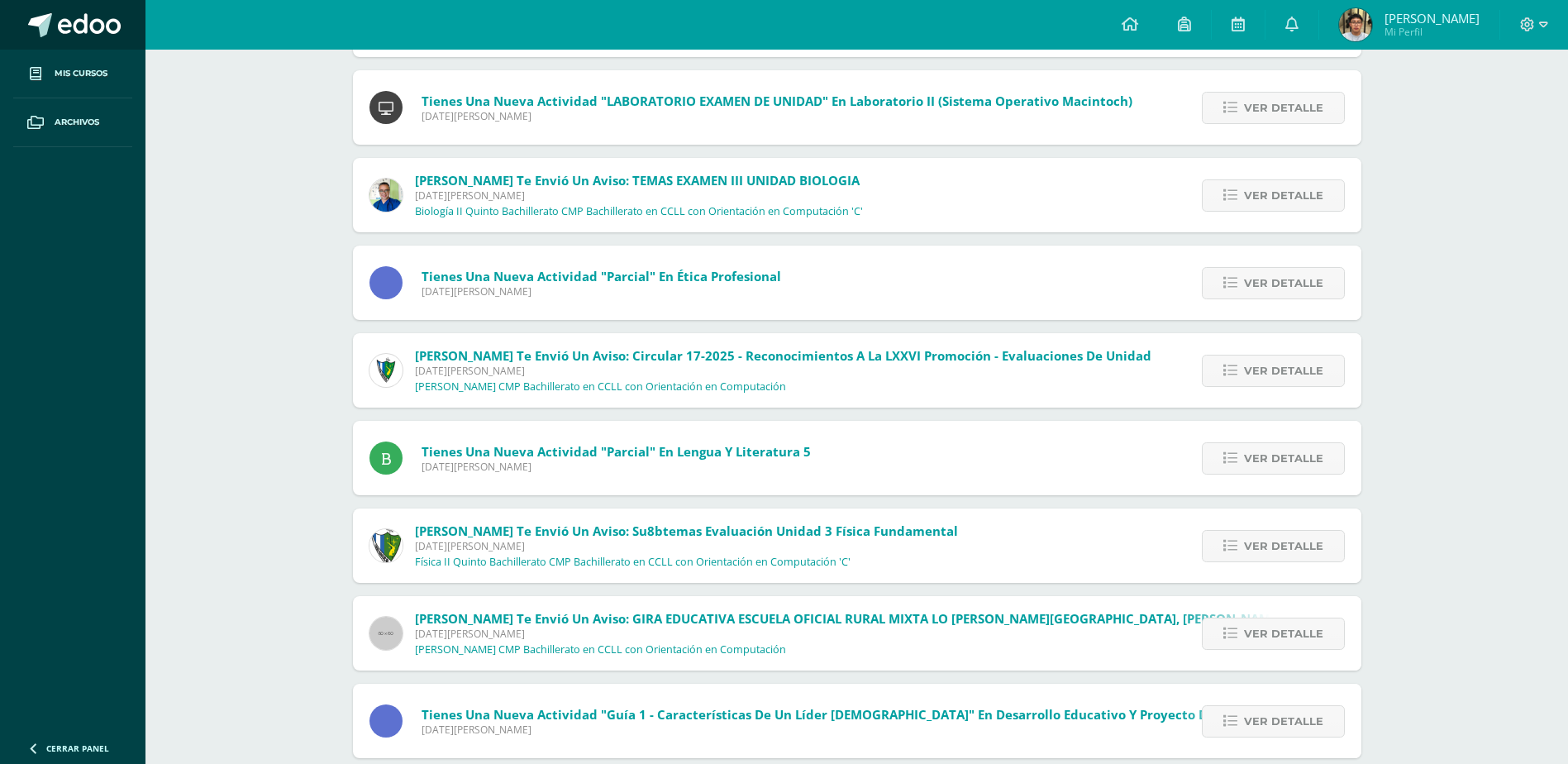
click at [87, 25] on span at bounding box center [89, 26] width 63 height 25
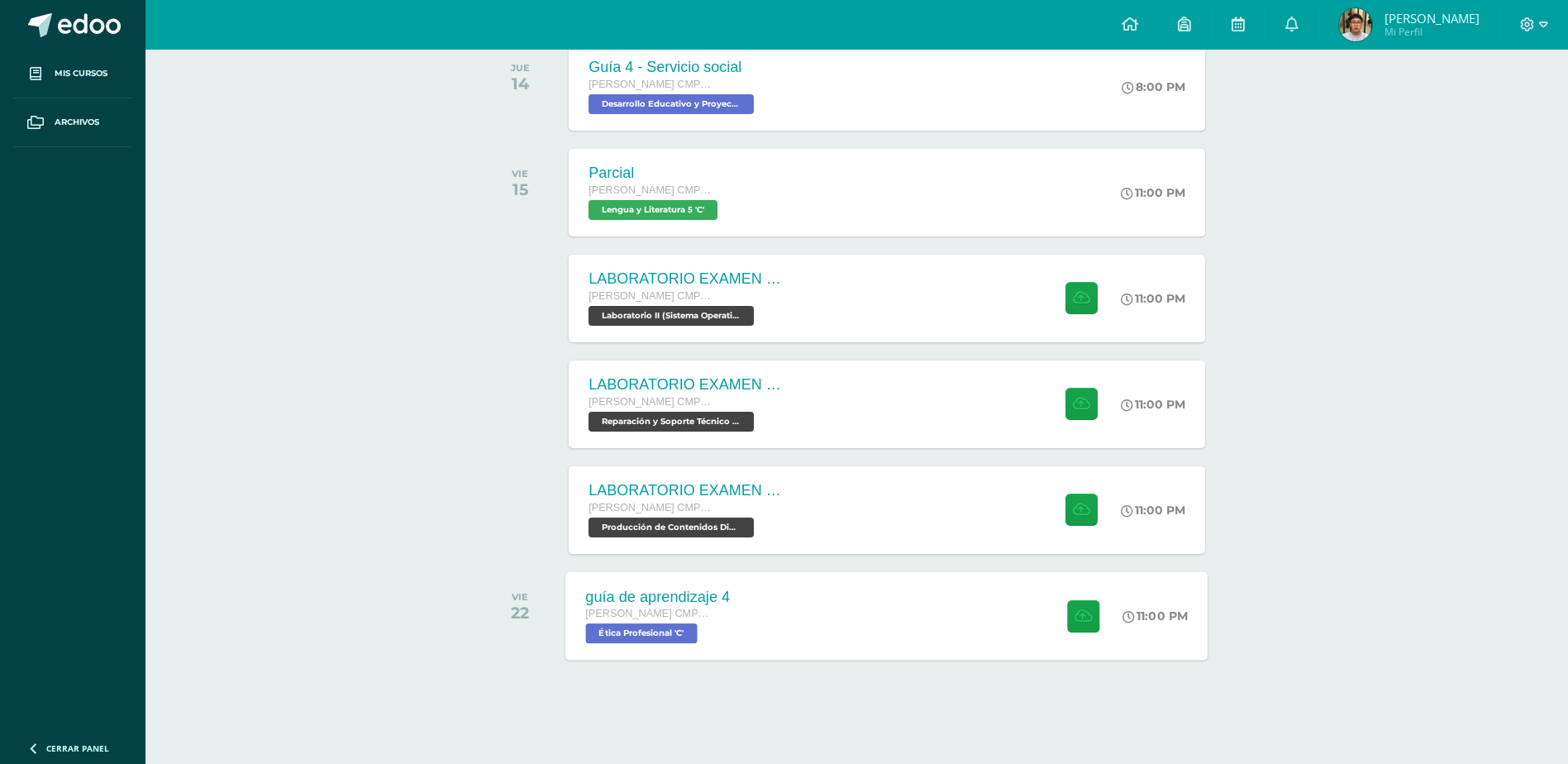
scroll to position [274, 0]
